Goal: Task Accomplishment & Management: Use online tool/utility

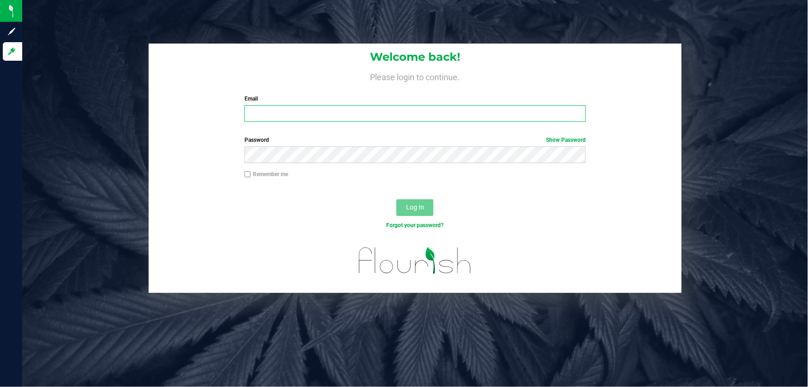
click at [265, 113] on input "Email" at bounding box center [416, 113] width 342 height 17
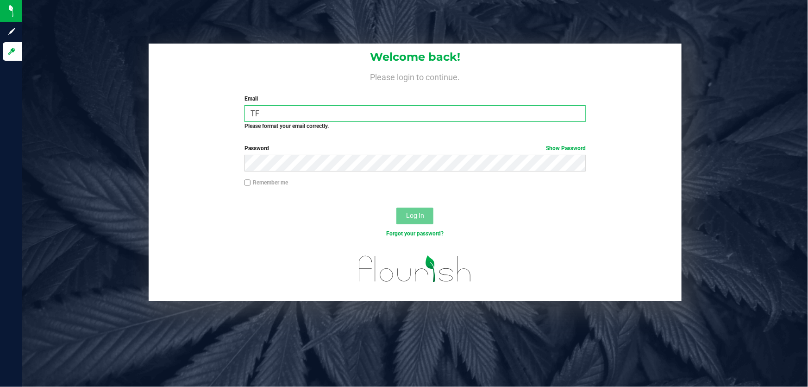
type input "T"
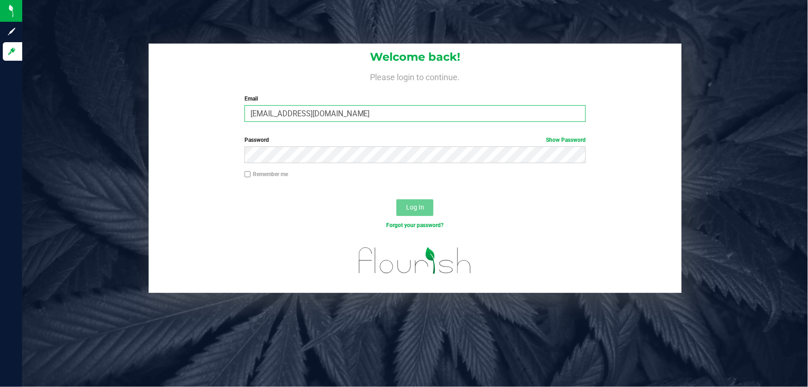
type input "tfernandez@liveparallel.com"
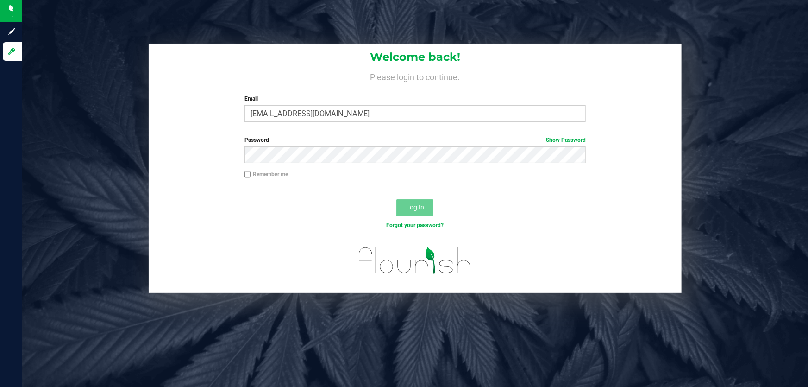
click at [308, 169] on div "Password Show Password" at bounding box center [415, 153] width 533 height 34
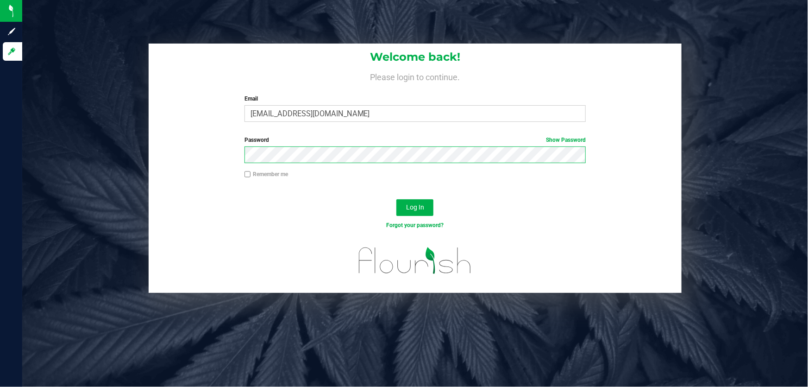
click at [397, 199] on button "Log In" at bounding box center [415, 207] width 37 height 17
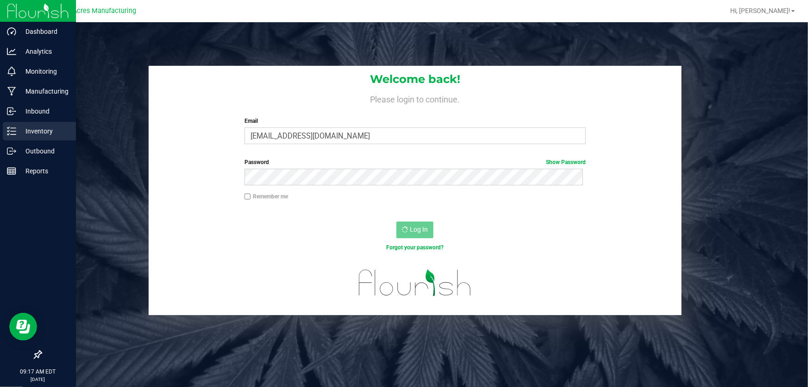
click at [45, 134] on p "Inventory" at bounding box center [44, 131] width 56 height 11
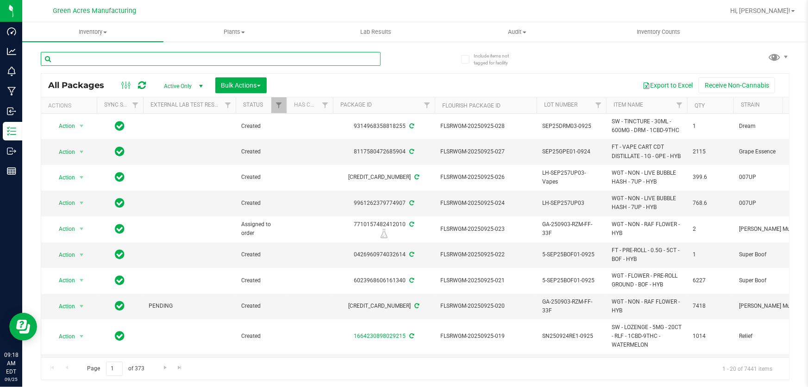
click at [130, 61] on input "text" at bounding box center [211, 59] width 340 height 14
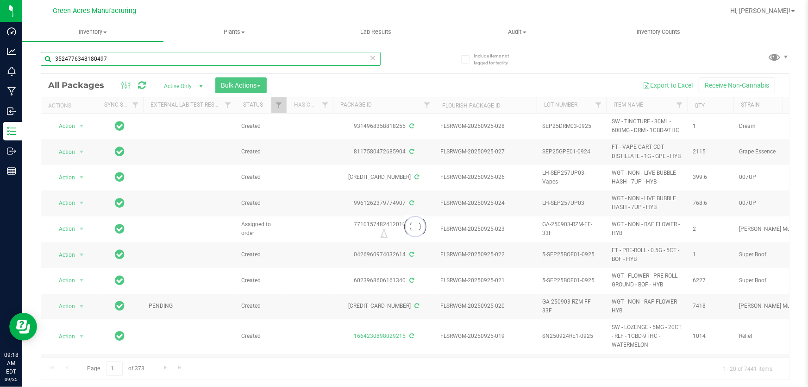
type input "3524776348180497"
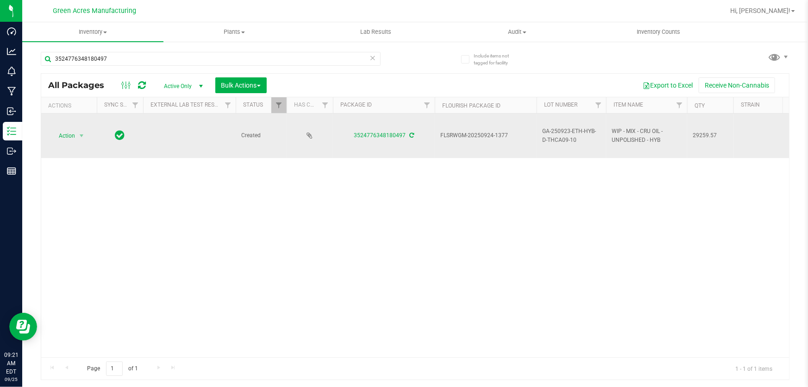
click at [71, 139] on span "Action" at bounding box center [62, 135] width 25 height 13
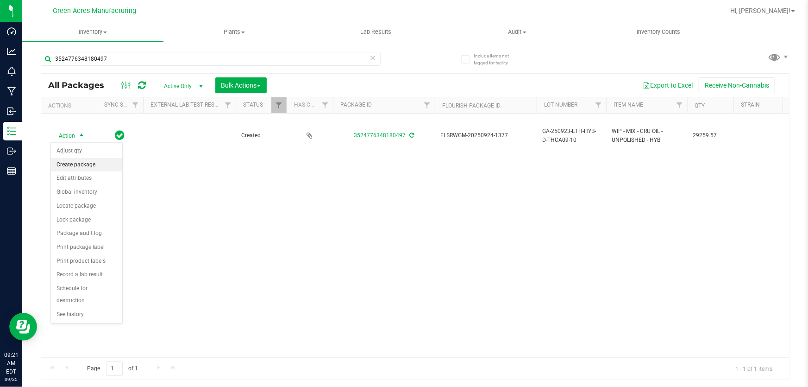
click at [87, 164] on li "Create package" at bounding box center [86, 165] width 71 height 14
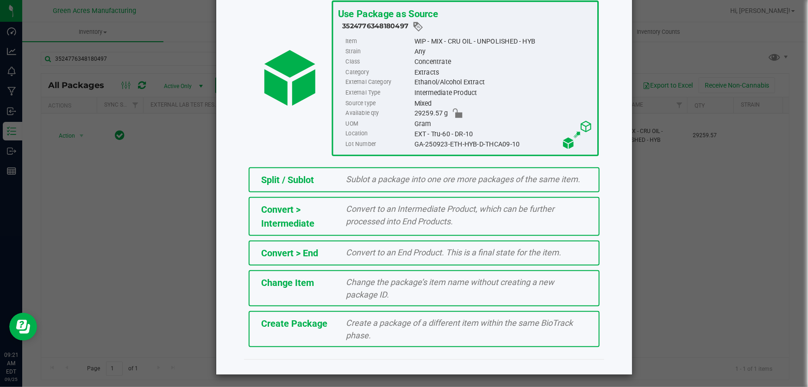
scroll to position [63, 0]
click at [301, 359] on div at bounding box center [424, 366] width 360 height 15
click at [308, 336] on div "Create Package Create a package of a different item within the same BioTrack ph…" at bounding box center [424, 328] width 351 height 36
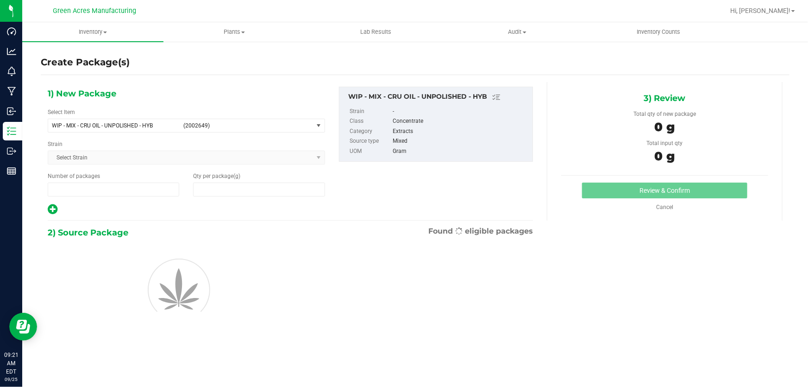
type input "1"
type input "0.0000"
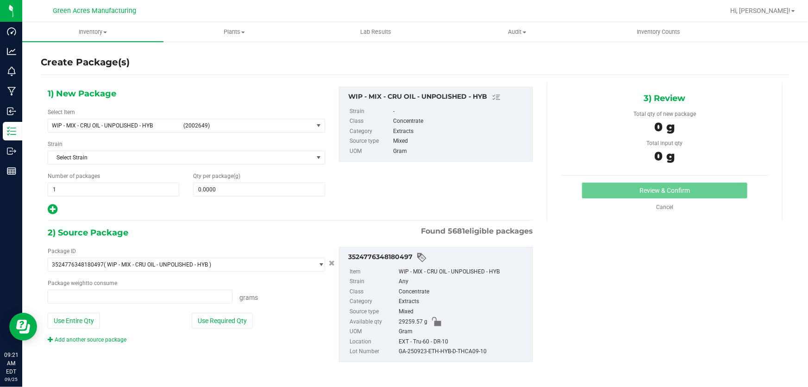
type input "0.0000 g"
click at [141, 122] on span "WIP - MIX - CRU OIL - UNPOLISHED - HYB" at bounding box center [115, 125] width 126 height 6
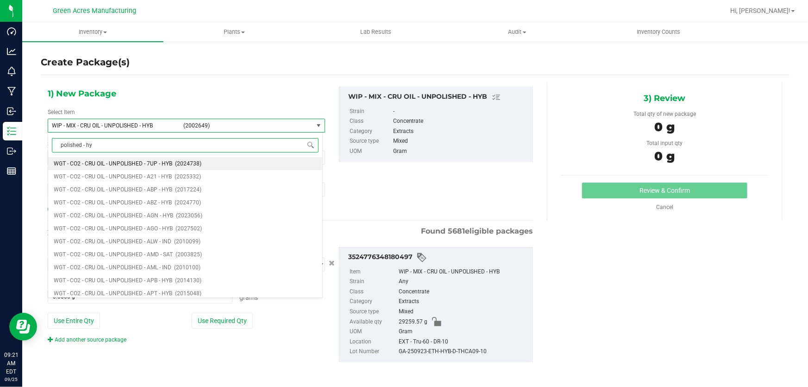
type input "polished - hyb"
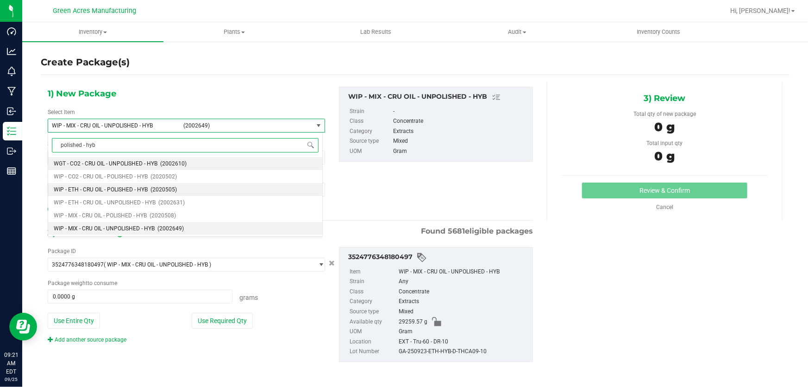
click at [129, 189] on span "WIP - ETH - CRU OIL - POLISHED - HYB" at bounding box center [101, 189] width 94 height 6
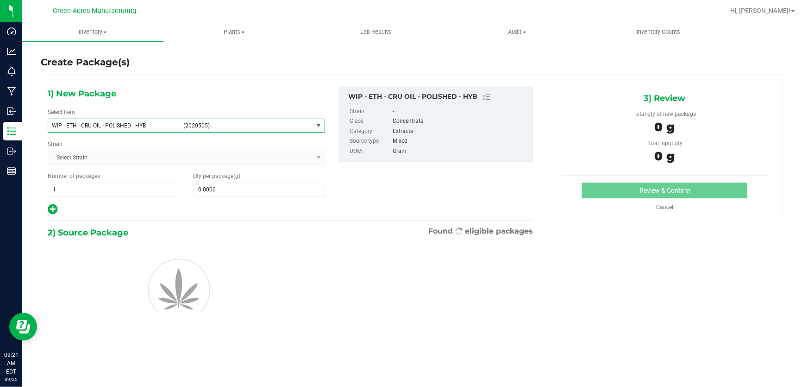
type input "0.0000"
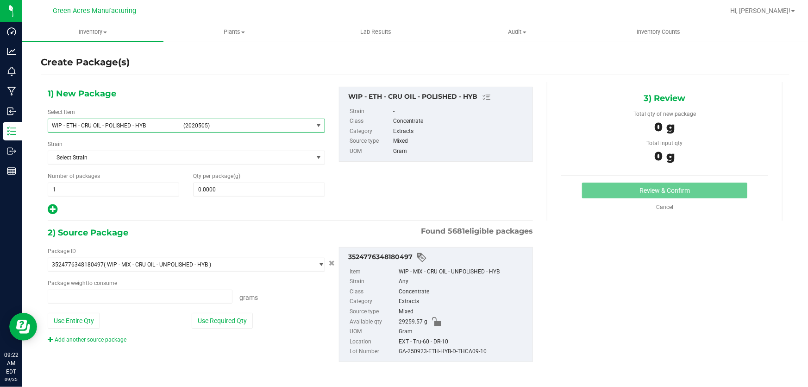
type input "0.0000 g"
click at [265, 184] on span at bounding box center [259, 190] width 132 height 14
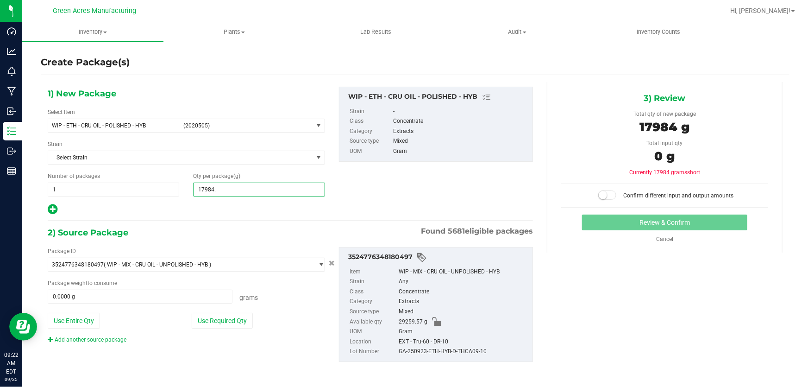
type input "17984.7"
type input "17,984.7000"
click at [62, 319] on button "Use Entire Qty" at bounding box center [74, 321] width 52 height 16
type input "29259.5700 g"
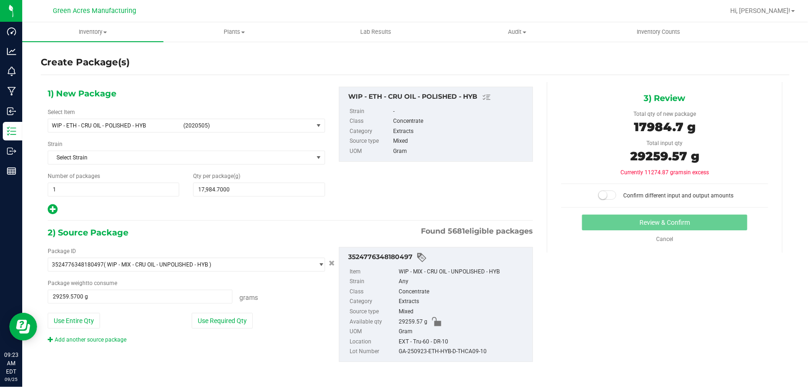
click at [603, 198] on span at bounding box center [608, 194] width 19 height 9
click at [608, 221] on button "Review & Confirm" at bounding box center [665, 222] width 166 height 16
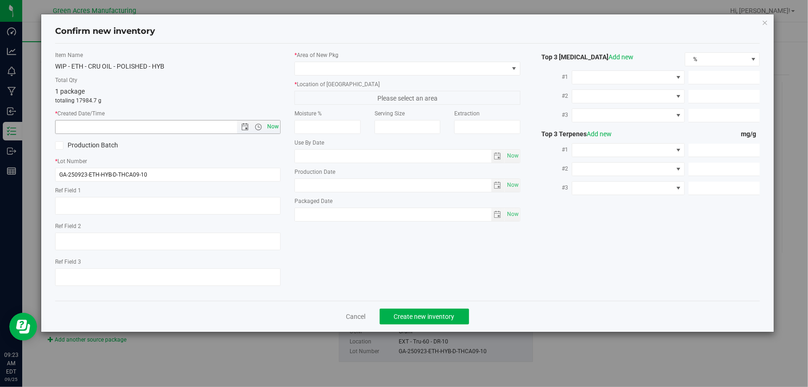
click at [271, 126] on span "Now" at bounding box center [273, 126] width 16 height 13
type input "[DATE] 9:23 AM"
click at [231, 171] on input "GA-250923-ETH-HYB-D-THCA09-10" at bounding box center [168, 175] width 226 height 14
type input "GA-250923-ETH-HYB-D-THCA09-10-A-F"
click at [332, 71] on span at bounding box center [401, 68] width 213 height 13
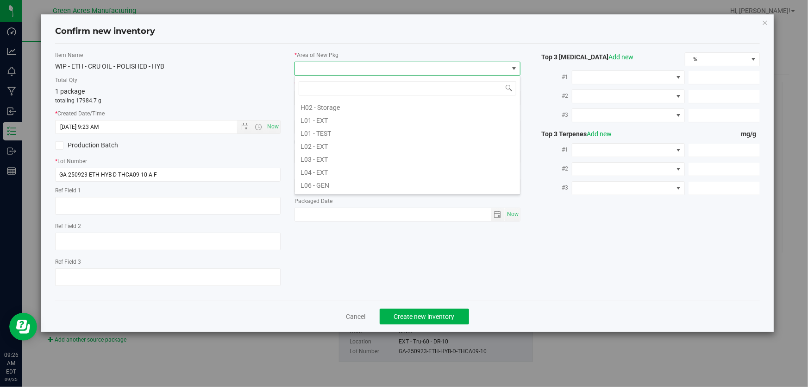
scroll to position [168, 0]
click at [342, 146] on li "L03 - EXT" at bounding box center [407, 145] width 225 height 13
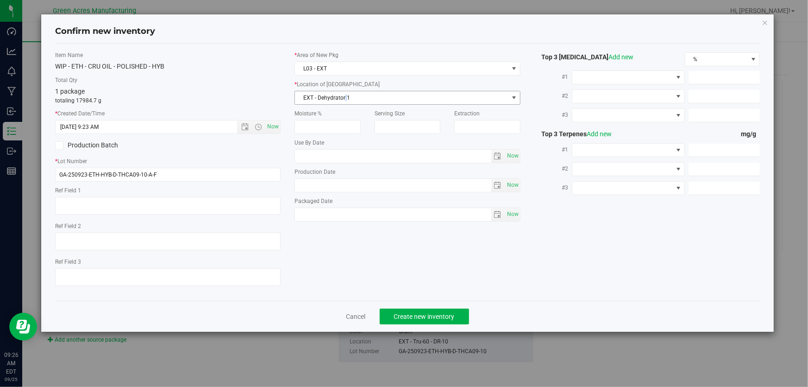
click at [344, 102] on span "EXT - Dehydrator 1" at bounding box center [401, 97] width 213 height 13
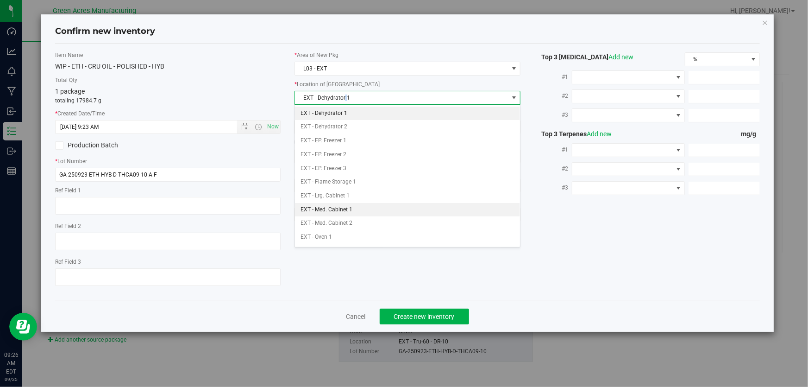
click at [384, 211] on li "EXT - Med. Cabinet 1" at bounding box center [407, 210] width 225 height 14
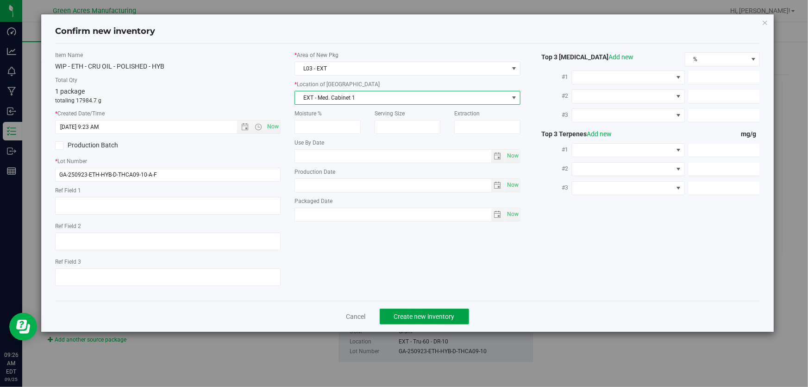
click at [439, 315] on span "Create new inventory" at bounding box center [424, 316] width 61 height 7
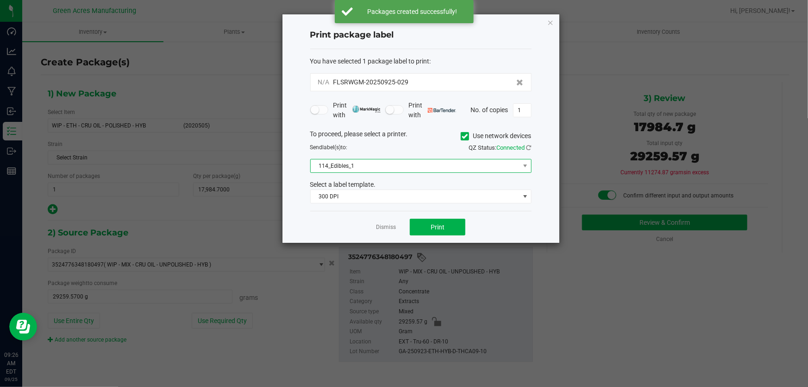
click at [390, 163] on span "114_Edibles_1" at bounding box center [415, 165] width 209 height 13
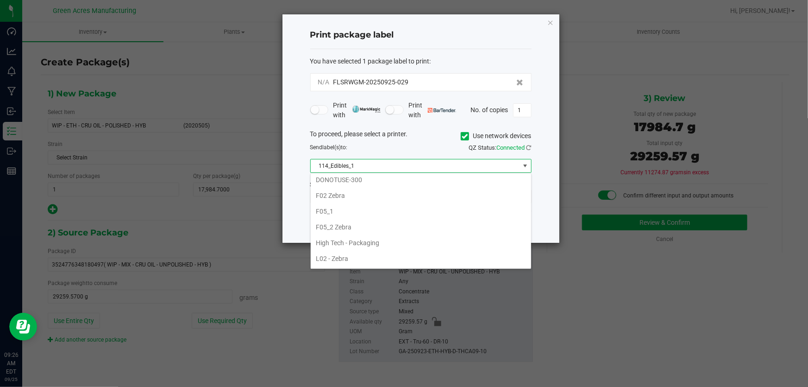
scroll to position [295, 0]
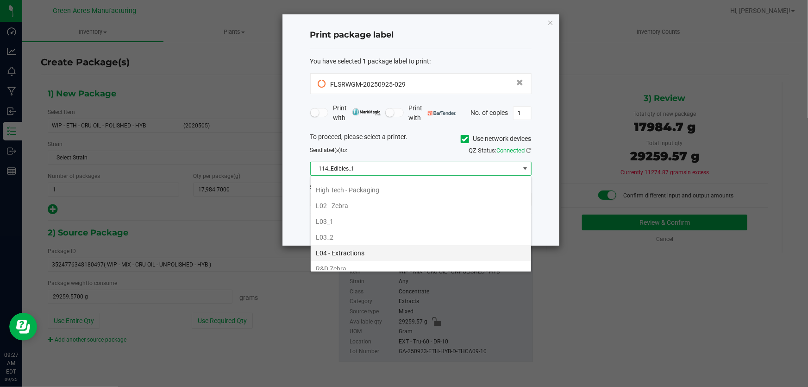
click at [394, 246] on li "L04 - Extractions" at bounding box center [421, 253] width 221 height 16
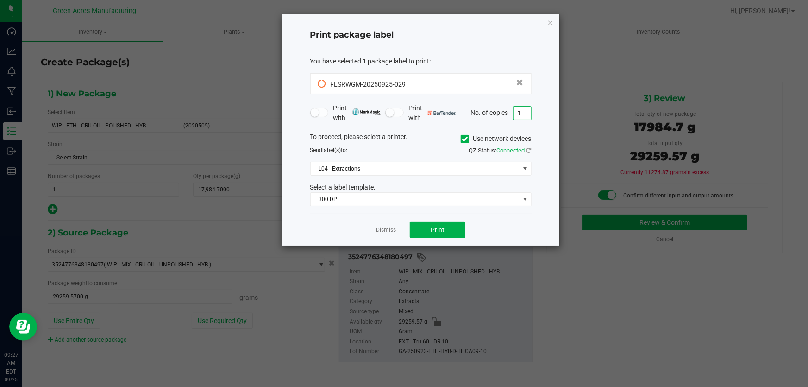
click at [528, 112] on input "1" at bounding box center [523, 113] width 18 height 13
type input "13"
drag, startPoint x: 404, startPoint y: 84, endPoint x: 383, endPoint y: 88, distance: 21.7
click at [383, 88] on div "FLSRWGM-20250925-029" at bounding box center [421, 83] width 206 height 13
copy span "925-029"
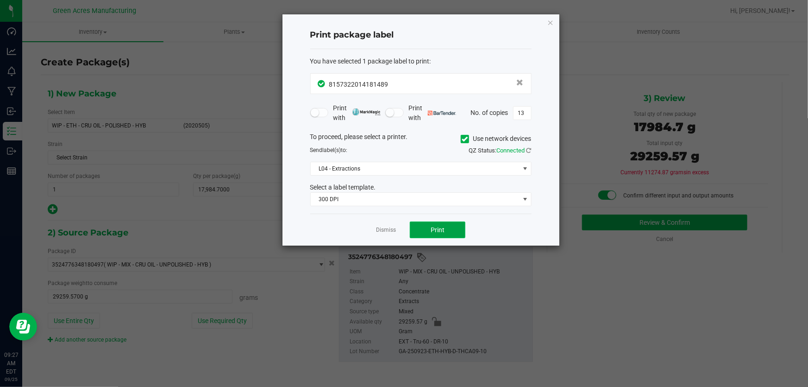
click at [434, 231] on span "Print" at bounding box center [438, 229] width 14 height 7
